Goal: Task Accomplishment & Management: Manage account settings

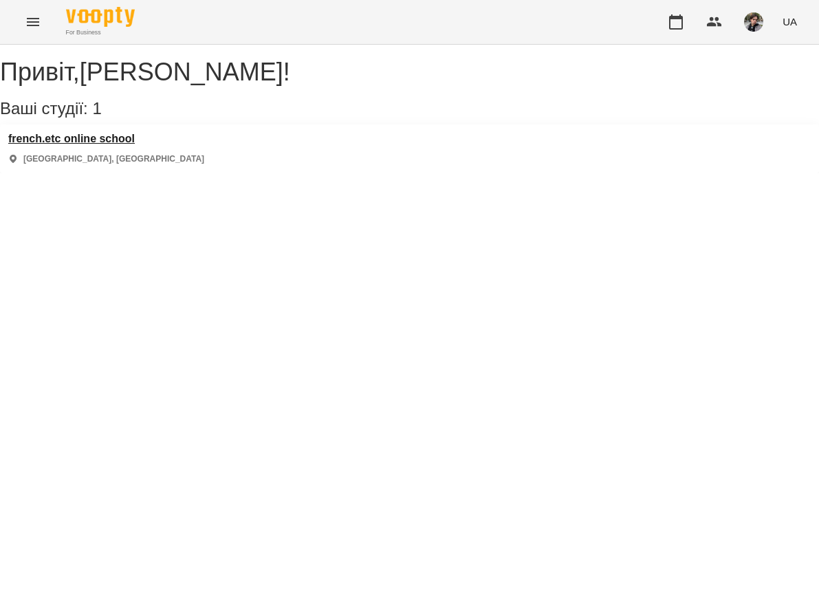
click at [114, 145] on h3 "french.etc online school" at bounding box center [106, 139] width 196 height 12
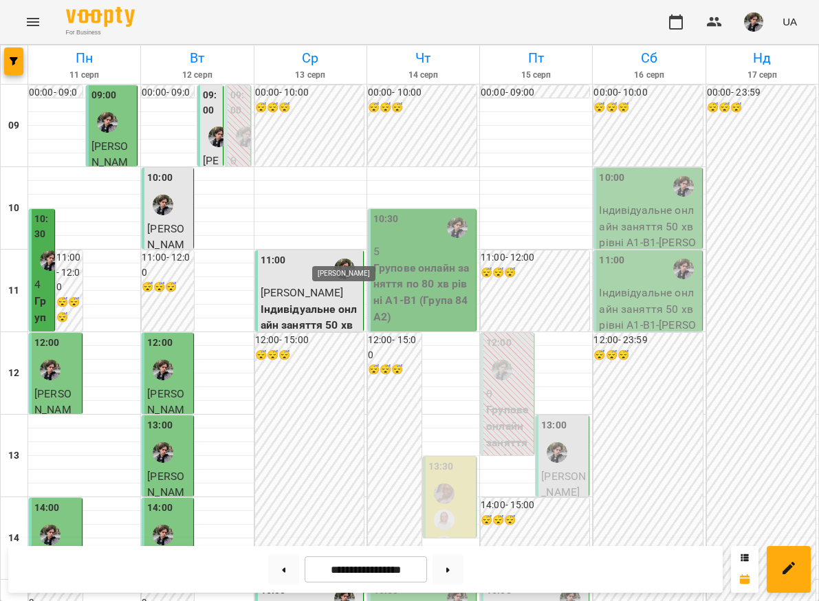
scroll to position [700, 0]
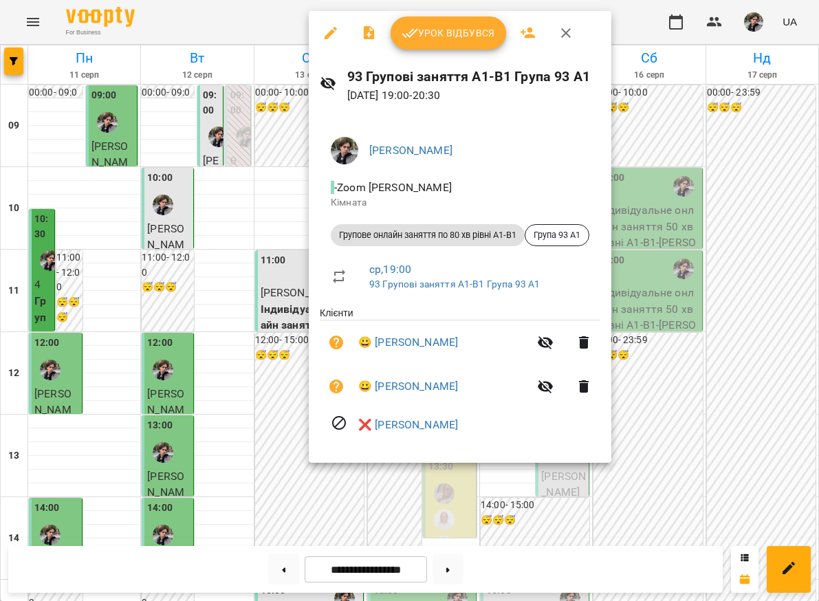
click at [463, 43] on button "Урок відбувся" at bounding box center [447, 32] width 115 height 33
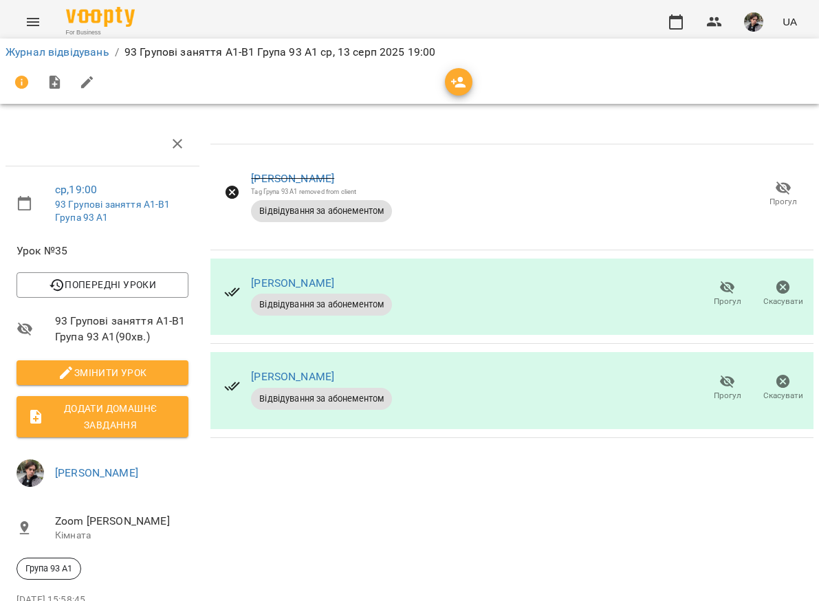
click at [725, 377] on icon "button" at bounding box center [727, 381] width 16 height 16
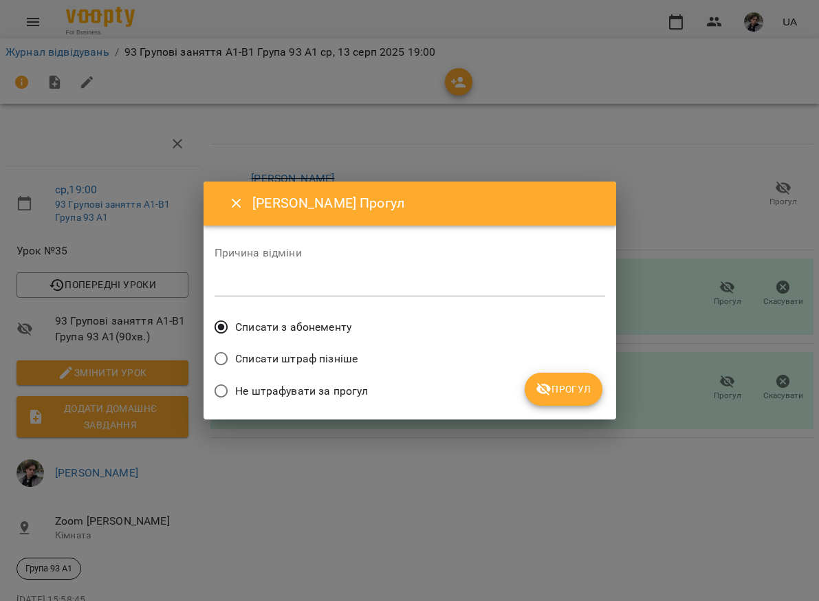
click at [562, 393] on span "Прогул" at bounding box center [564, 389] width 56 height 16
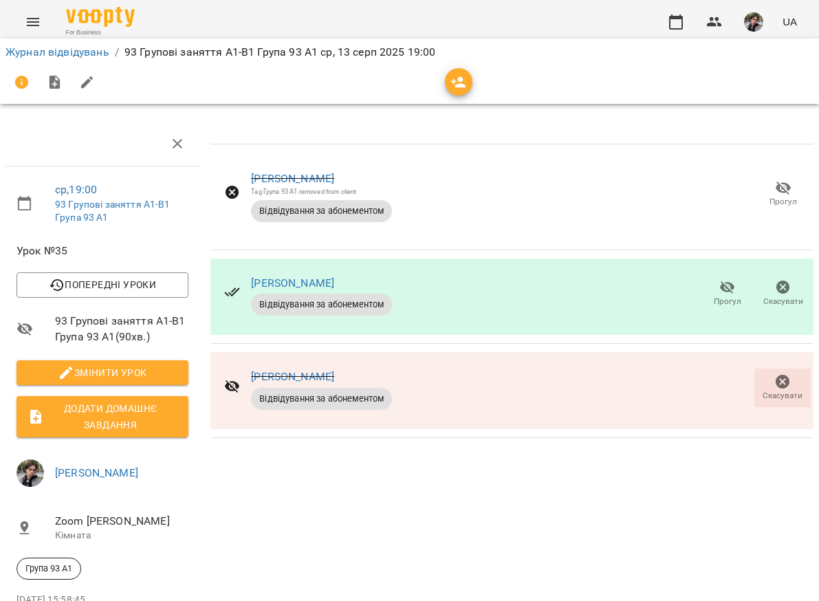
click at [753, 25] on img "button" at bounding box center [753, 21] width 19 height 19
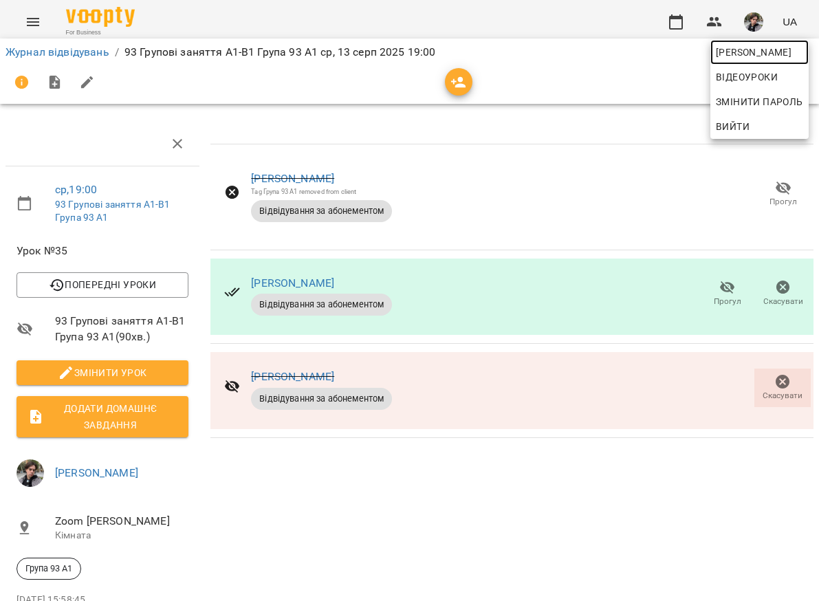
click at [753, 56] on span "[PERSON_NAME]" at bounding box center [759, 52] width 87 height 16
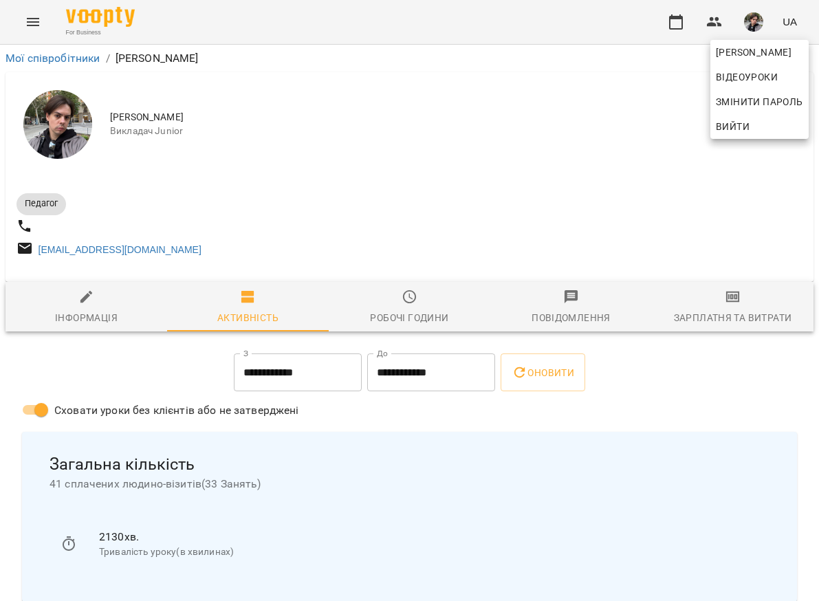
click at [478, 206] on div at bounding box center [409, 300] width 819 height 601
click at [670, 35] on button "button" at bounding box center [675, 21] width 33 height 33
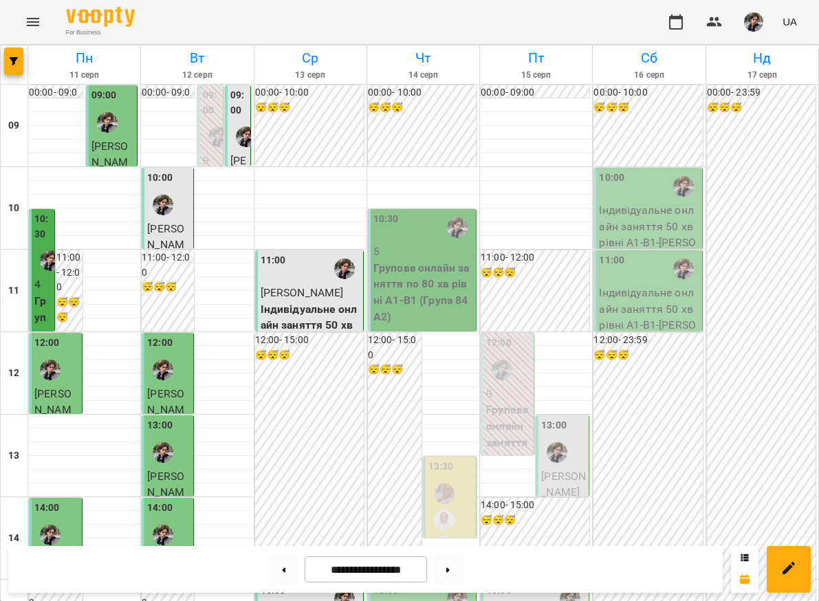
scroll to position [355, 0]
